Goal: Task Accomplishment & Management: Manage account settings

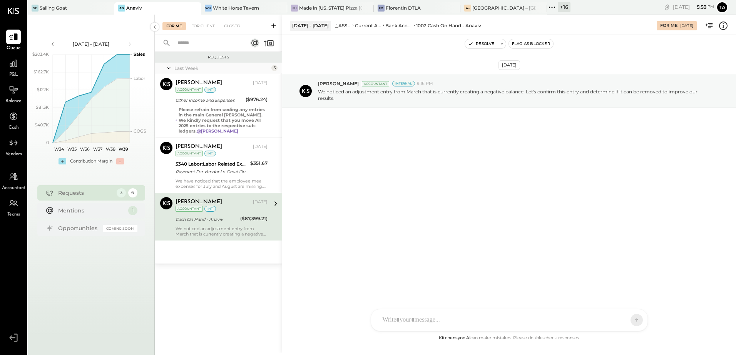
click at [206, 221] on div "Cash On Hand - Anaviv" at bounding box center [206, 220] width 62 height 8
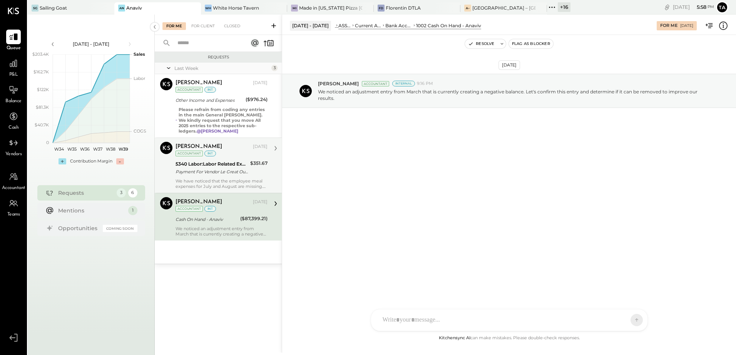
click at [222, 177] on div "[PERSON_NAME] [DATE] Accountant int 5340 Labor:Labor Related Expenses:Employee …" at bounding box center [221, 165] width 92 height 47
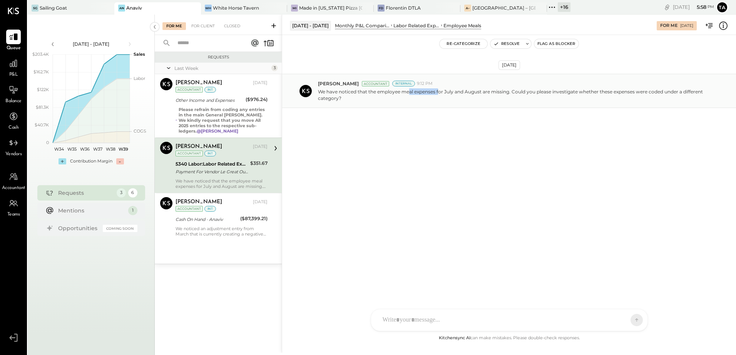
drag, startPoint x: 408, startPoint y: 92, endPoint x: 439, endPoint y: 95, distance: 30.5
click at [439, 95] on p "We have noticed that the employee meal expenses for July and August are missing…" at bounding box center [513, 94] width 391 height 13
drag, startPoint x: 439, startPoint y: 95, endPoint x: 449, endPoint y: 152, distance: 57.6
click at [449, 152] on div "[DATE] [PERSON_NAME] Accountant Internal 9:12 PM We have noticed that the emplo…" at bounding box center [509, 110] width 454 height 112
click at [499, 93] on p "We have noticed that the employee meal expenses for July and August are missing…" at bounding box center [513, 94] width 391 height 13
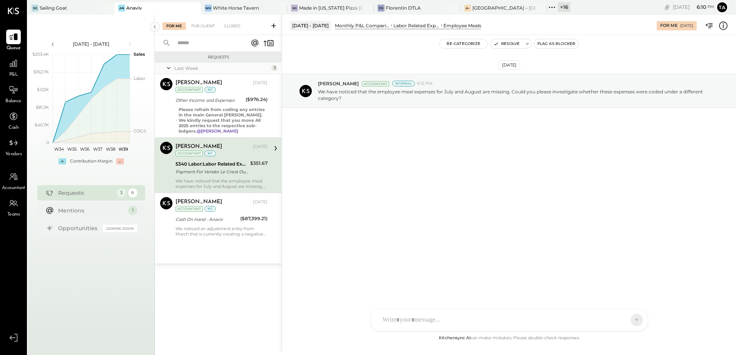
click at [232, 175] on div "Payment For Vendor Le Great Outdoor For Invoice 86" at bounding box center [211, 172] width 72 height 8
click at [506, 45] on button "Resolve" at bounding box center [506, 43] width 32 height 9
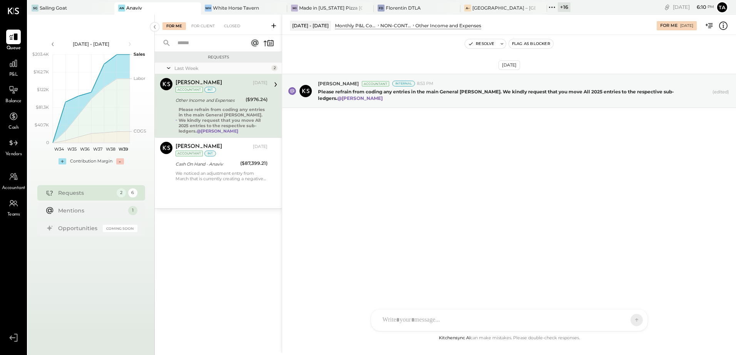
click at [237, 113] on strong "Please refrain from coding any entries in the main General [PERSON_NAME]. We ki…" at bounding box center [222, 120] width 86 height 27
click at [226, 109] on strong "Please refrain from coding any entries in the main General [PERSON_NAME]. We ki…" at bounding box center [222, 120] width 86 height 27
click at [484, 44] on button "Resolve" at bounding box center [481, 43] width 32 height 9
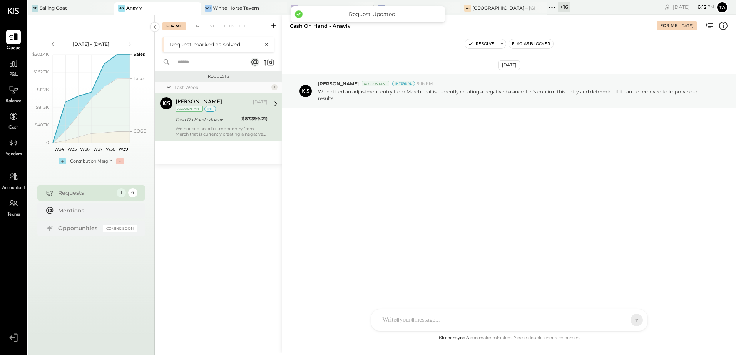
click at [220, 117] on div "Cash On Hand - Anaviv" at bounding box center [206, 120] width 62 height 8
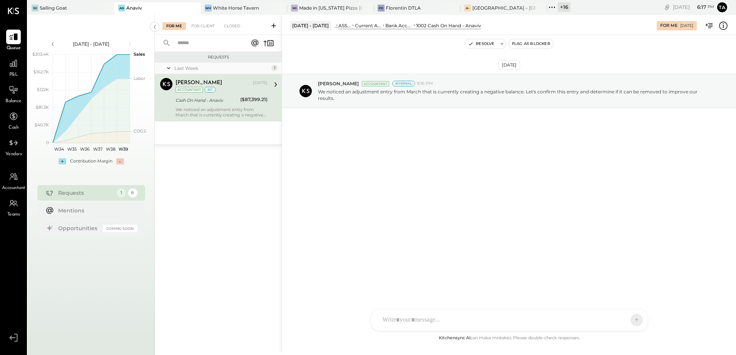
drag, startPoint x: 380, startPoint y: 237, endPoint x: 365, endPoint y: 194, distance: 45.0
click at [380, 237] on div "[DATE] [PERSON_NAME] Accountant Internal 9:16 PM We noticed an adjustment entry…" at bounding box center [509, 184] width 454 height 299
